Goal: Task Accomplishment & Management: Use online tool/utility

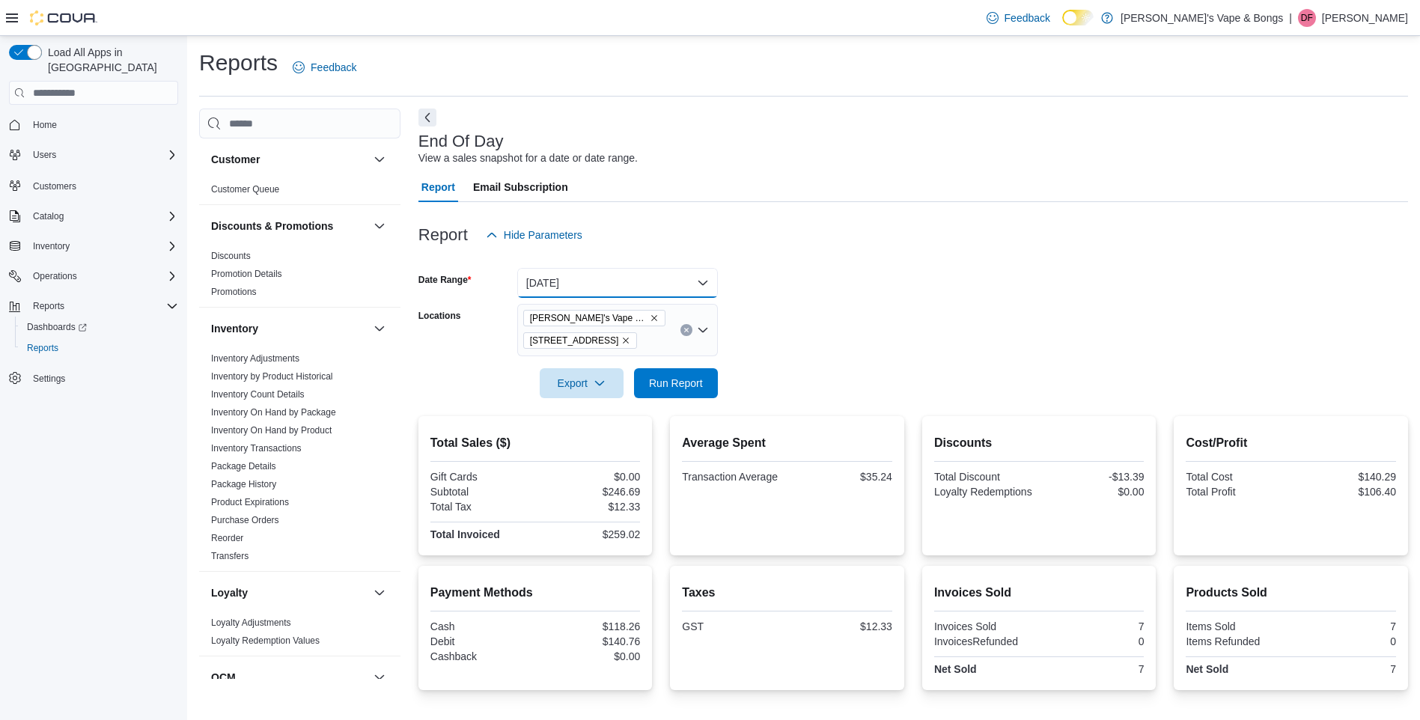
click at [588, 290] on button "[DATE]" at bounding box center [617, 283] width 201 height 30
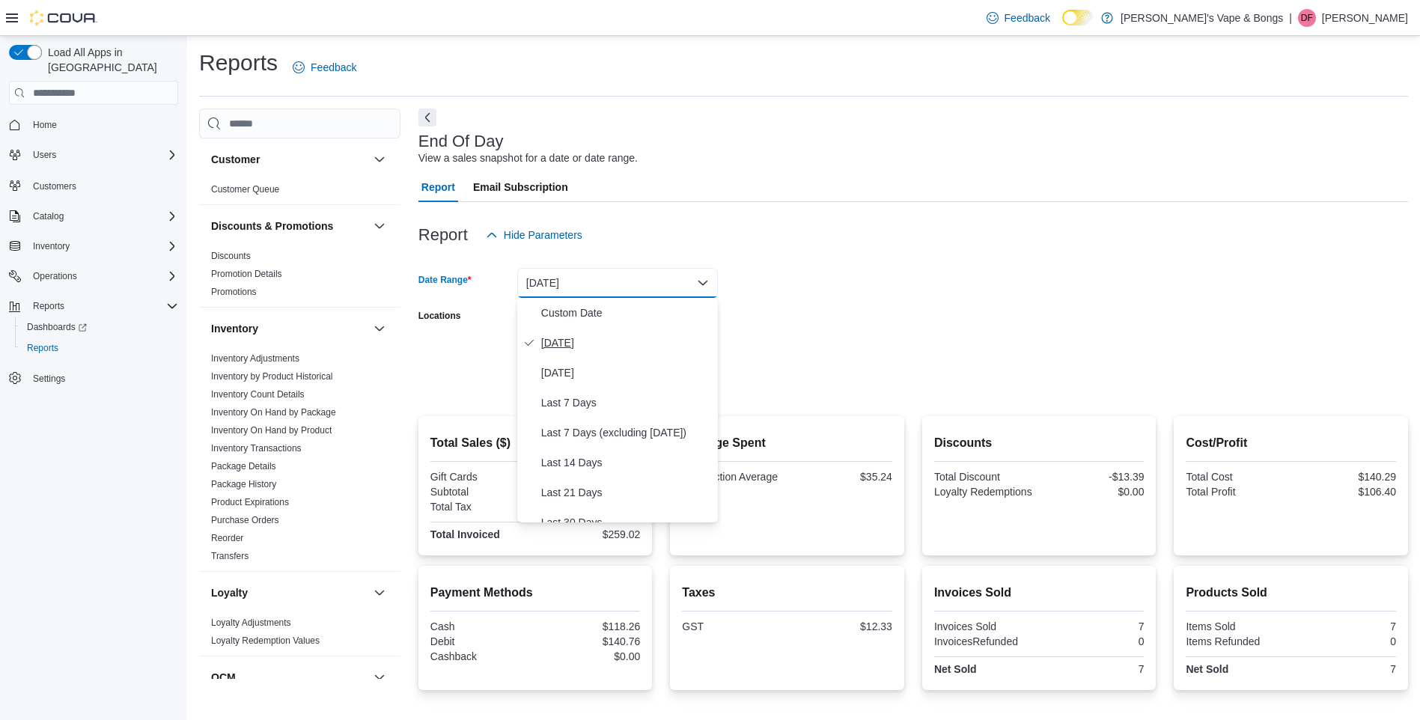
click at [579, 340] on span "[DATE]" at bounding box center [626, 343] width 171 height 18
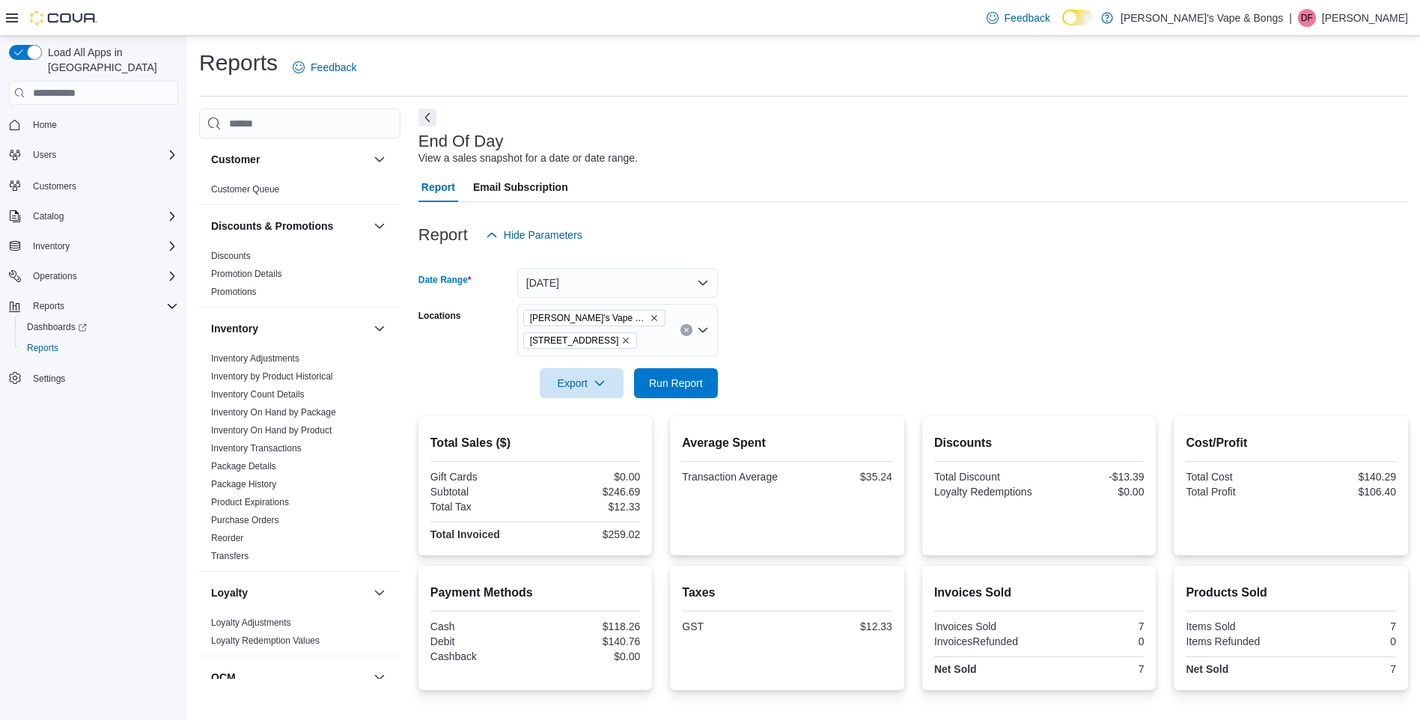
click at [105, 115] on span "Home" at bounding box center [102, 124] width 151 height 19
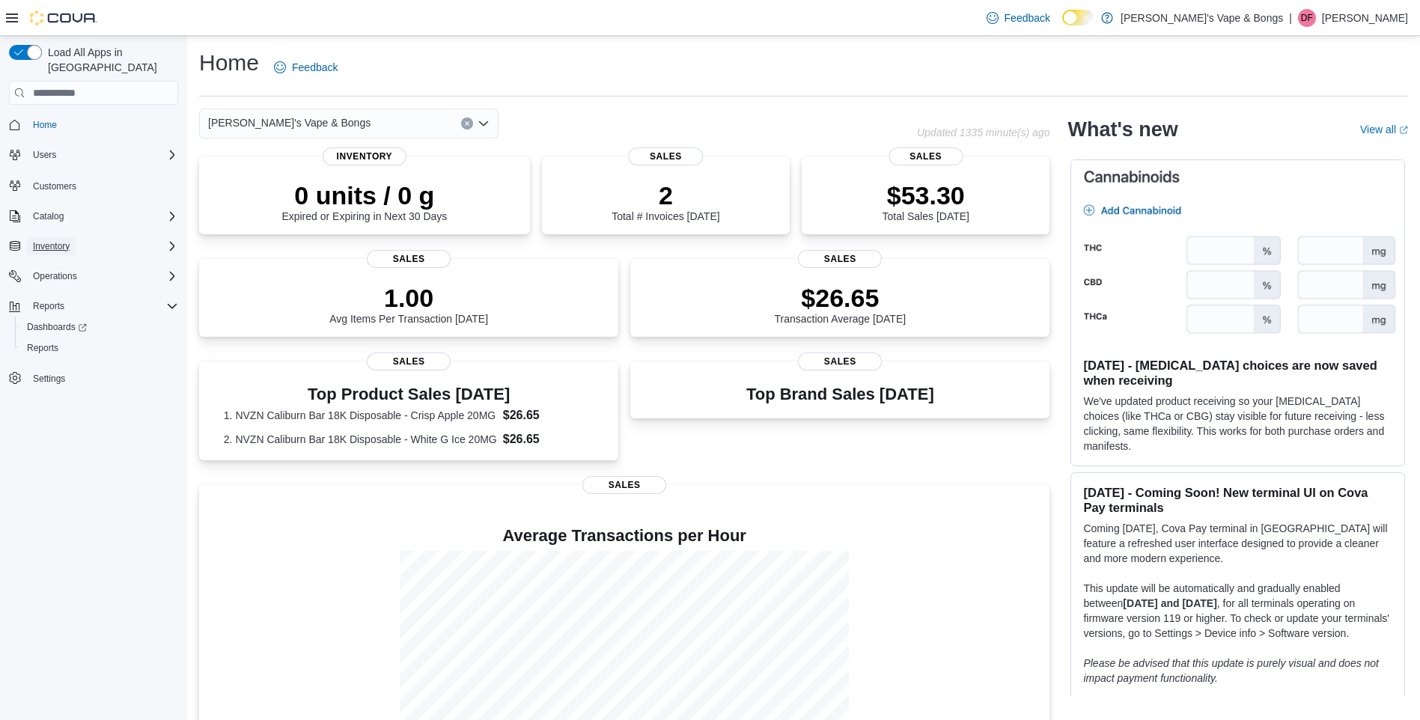
click at [61, 245] on div "Home Users Customers Catalog Inventory Operations Reports Dashboards Reports Se…" at bounding box center [93, 251] width 169 height 281
click at [60, 270] on span "Operations" at bounding box center [55, 276] width 44 height 12
click at [55, 321] on span "Reports" at bounding box center [48, 327] width 31 height 12
click at [36, 321] on span "Reports" at bounding box center [48, 327] width 31 height 12
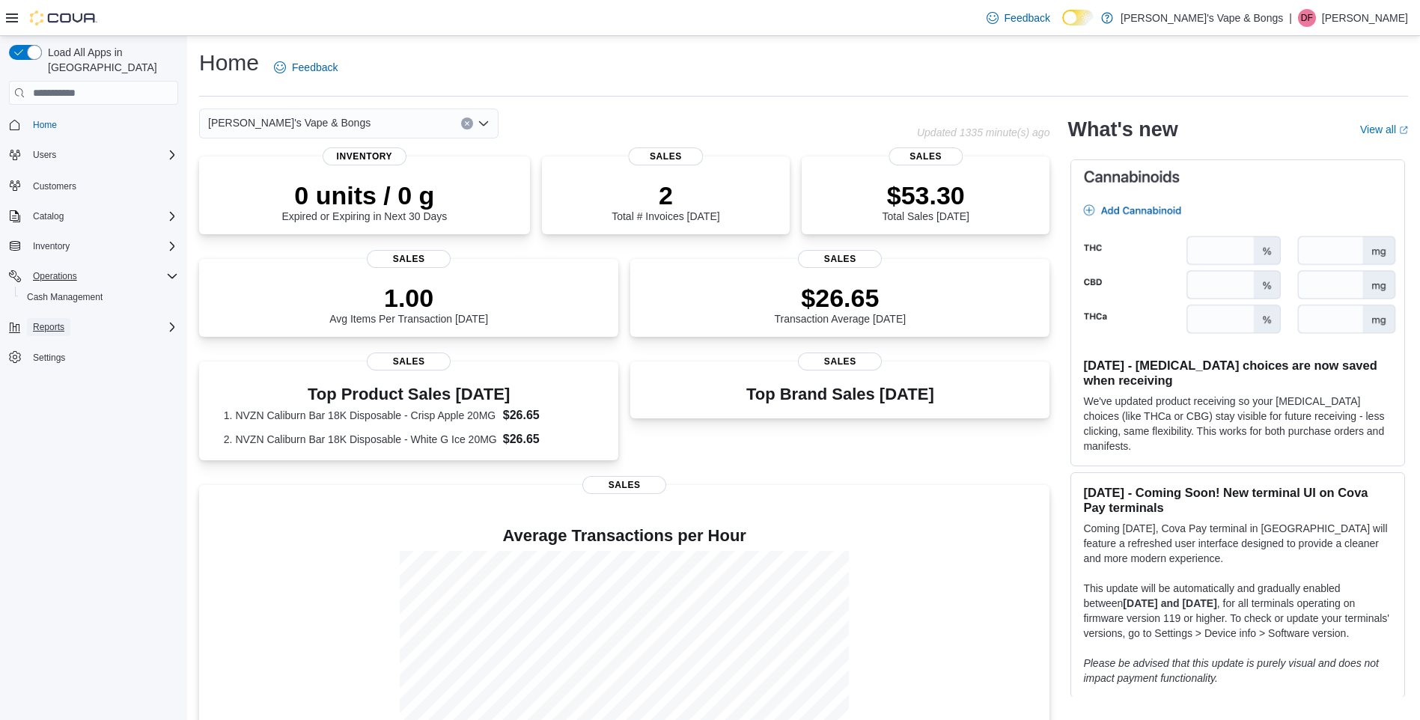
click at [36, 321] on span "Reports" at bounding box center [48, 327] width 31 height 12
click at [55, 342] on span "Dashboards" at bounding box center [57, 348] width 60 height 12
click at [49, 363] on span "Reports" at bounding box center [42, 369] width 31 height 12
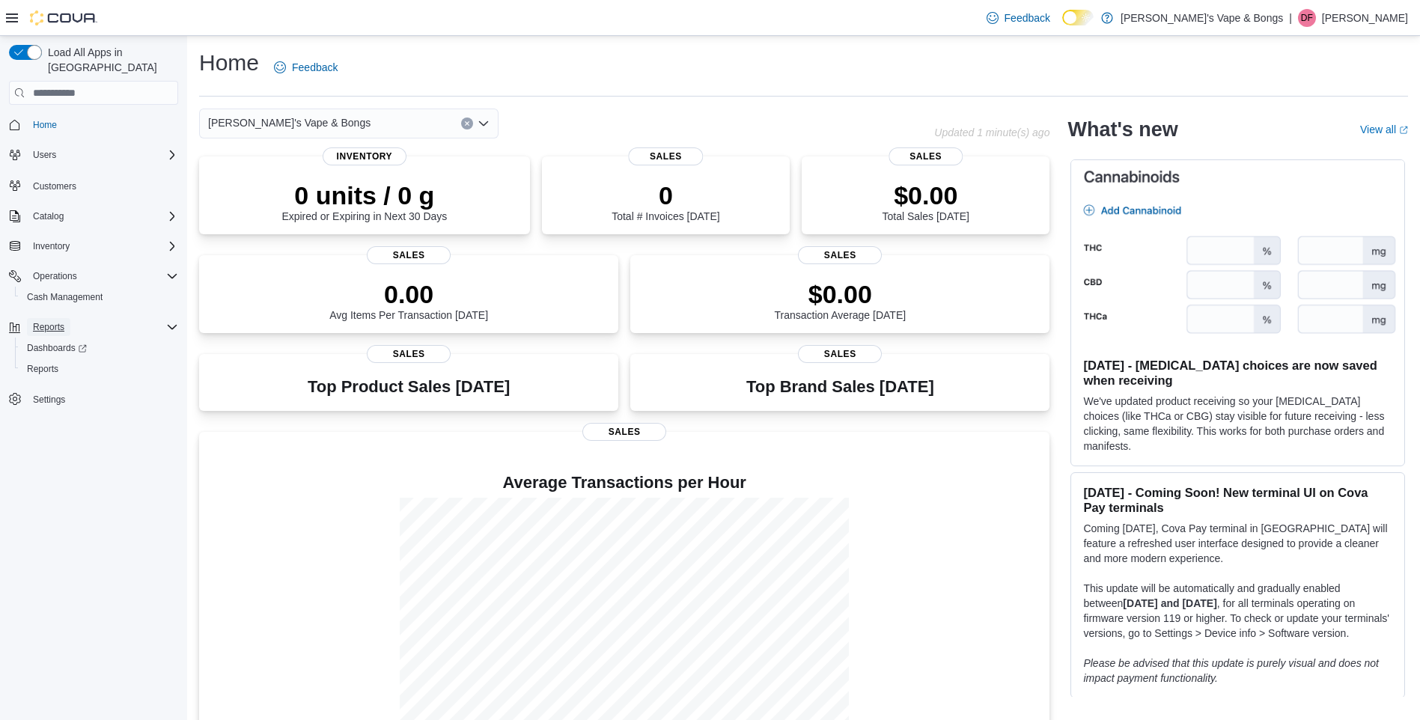
click at [57, 321] on span "Reports" at bounding box center [48, 327] width 31 height 12
click at [48, 363] on span "Reports" at bounding box center [42, 369] width 31 height 12
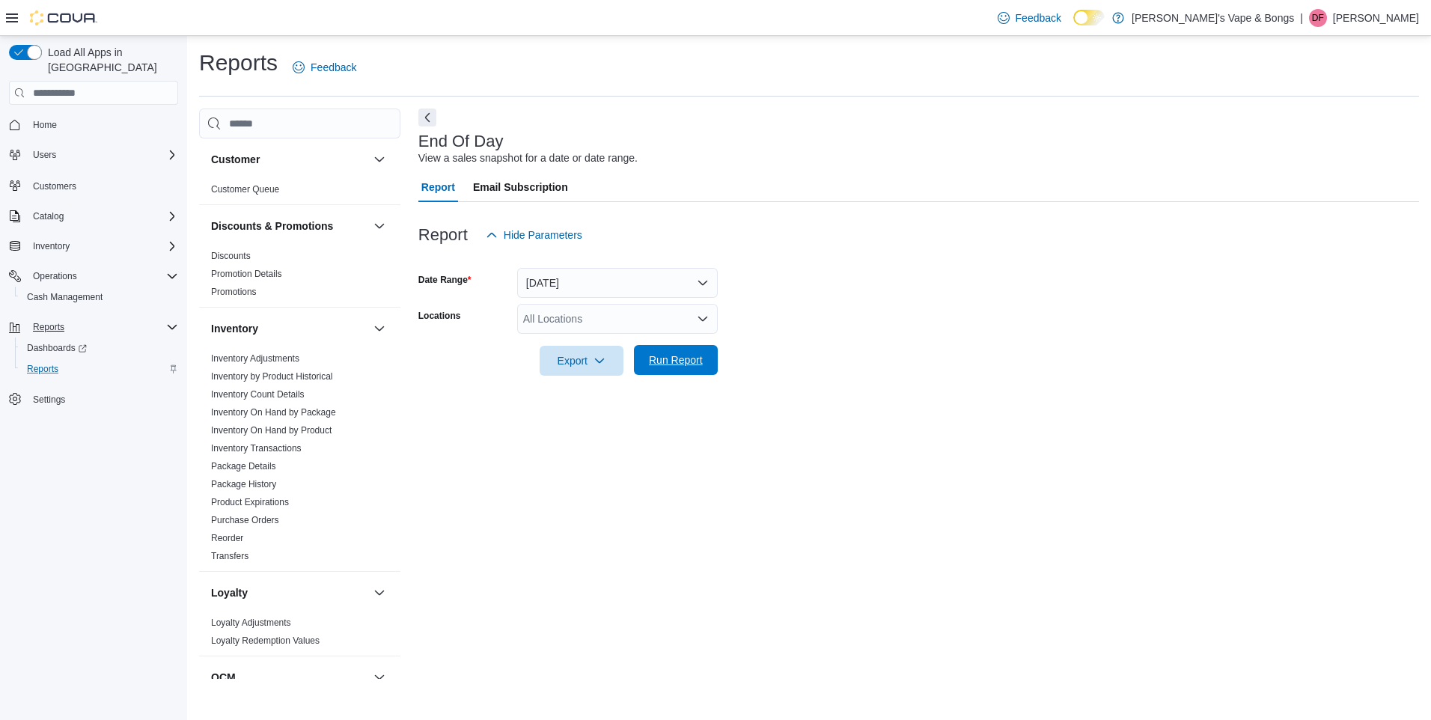
click at [660, 362] on span "Run Report" at bounding box center [676, 360] width 54 height 15
